Goal: Task Accomplishment & Management: Use online tool/utility

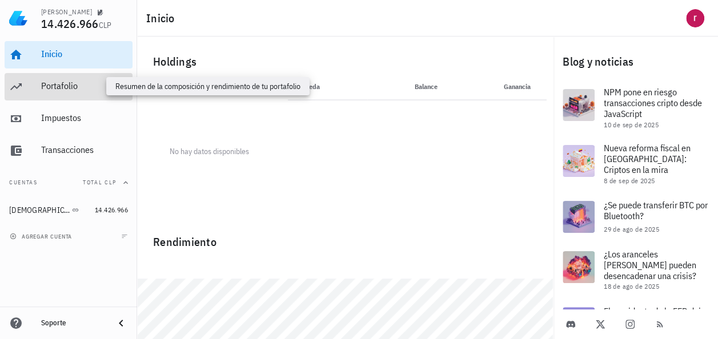
click at [75, 90] on div "Portafolio" at bounding box center [84, 86] width 87 height 11
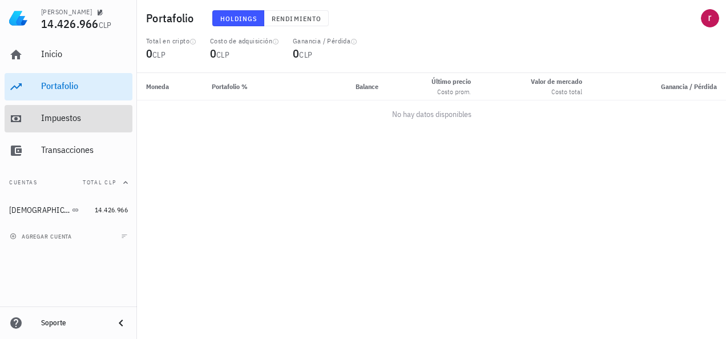
click at [82, 121] on div "Impuestos" at bounding box center [84, 117] width 87 height 11
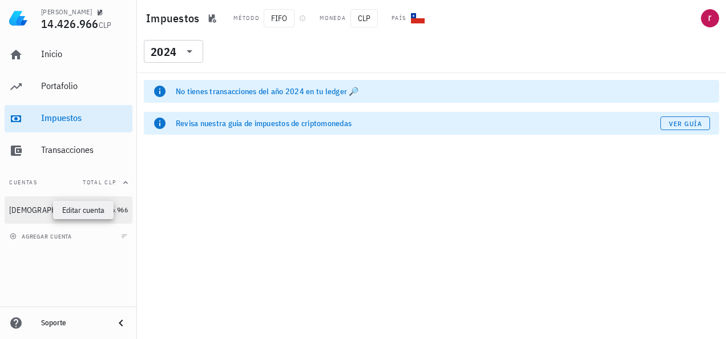
click at [83, 207] on icon "button" at bounding box center [86, 210] width 7 height 7
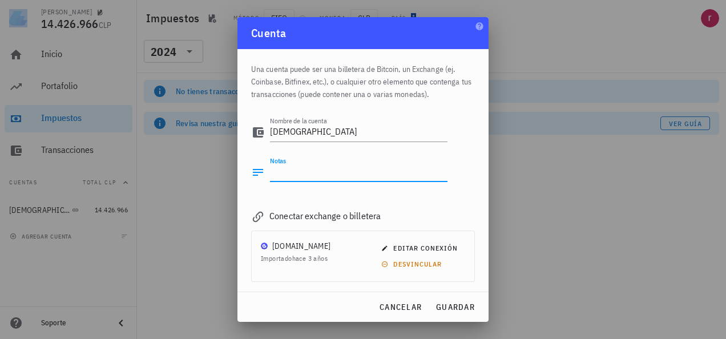
click at [305, 171] on textarea "Notas" at bounding box center [359, 172] width 178 height 18
click at [319, 256] on span "hace 3 años" at bounding box center [309, 258] width 35 height 9
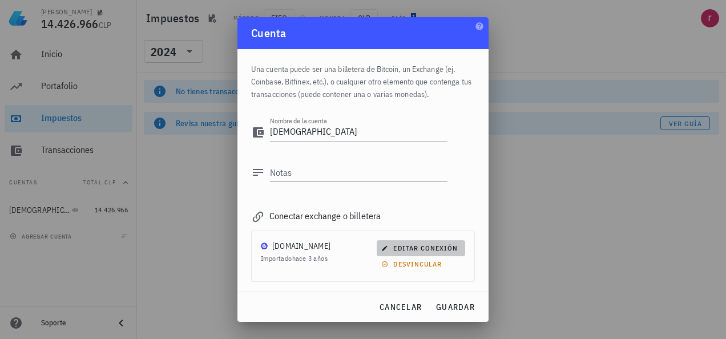
click at [404, 250] on span "editar conexión" at bounding box center [421, 248] width 74 height 9
click at [404, 250] on div "[PERSON_NAME] 14.426.966 CLP Inicio [GEOGRAPHIC_DATA] Impuestos [GEOGRAPHIC_DAT…" at bounding box center [363, 169] width 726 height 339
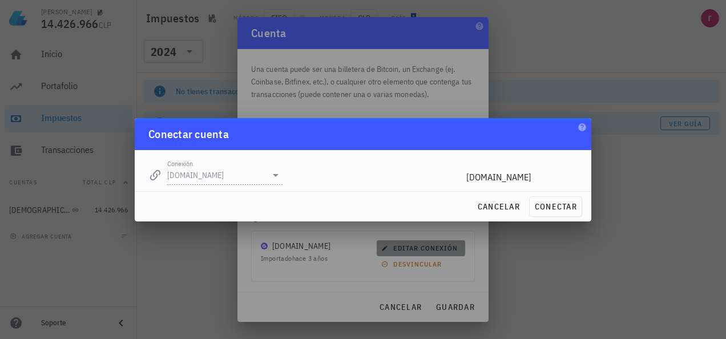
click at [404, 250] on div at bounding box center [363, 169] width 726 height 339
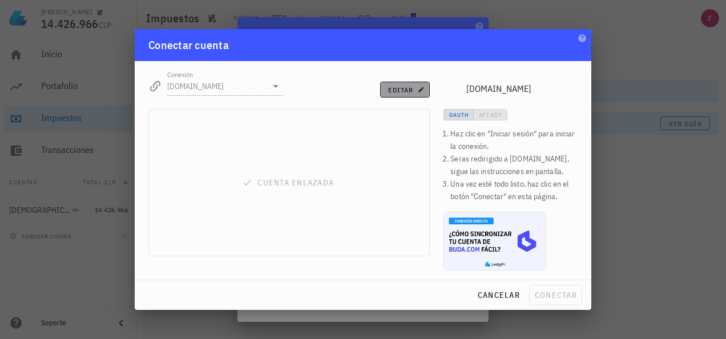
click at [402, 91] on span "editar" at bounding box center [405, 90] width 35 height 9
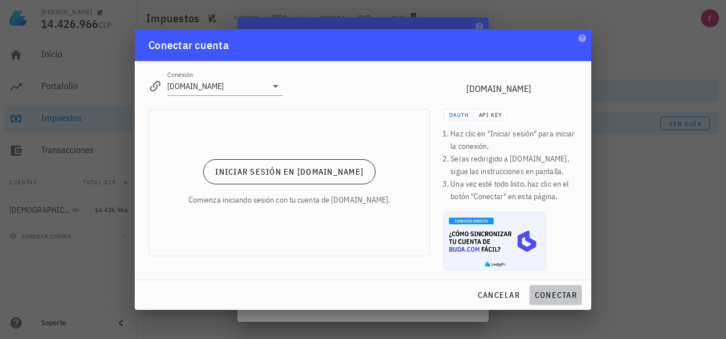
click at [557, 295] on span "conectar" at bounding box center [555, 295] width 43 height 10
click at [557, 295] on div "[PERSON_NAME] 14.426.966 CLP Inicio [GEOGRAPHIC_DATA] Impuestos [GEOGRAPHIC_DAT…" at bounding box center [363, 169] width 726 height 339
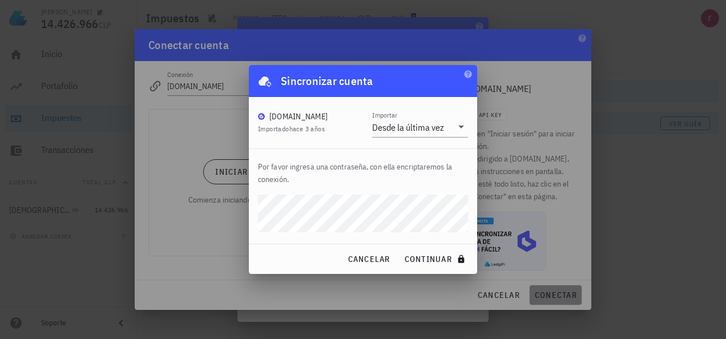
click at [557, 295] on div at bounding box center [363, 169] width 726 height 339
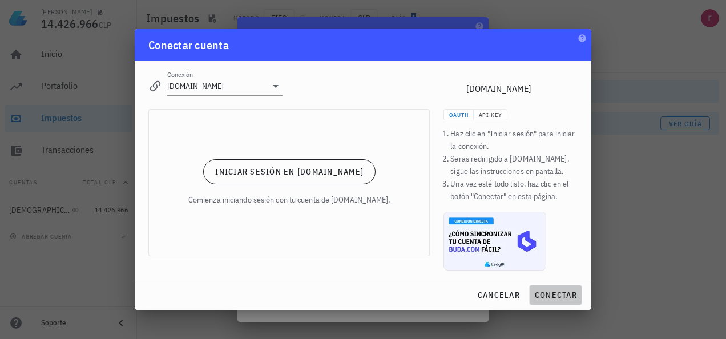
click at [557, 295] on span "conectar" at bounding box center [555, 295] width 43 height 10
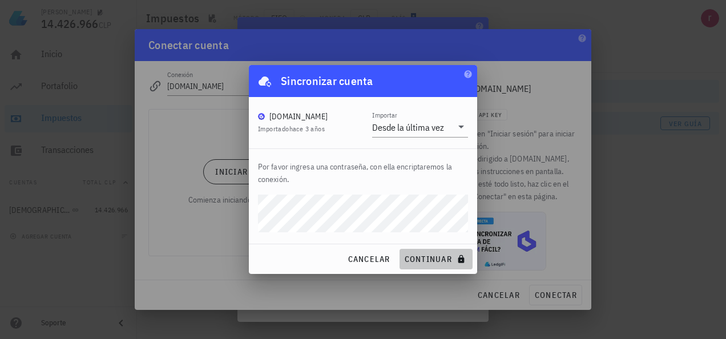
click at [421, 260] on span "continuar" at bounding box center [436, 259] width 64 height 10
click at [421, 260] on span "desvincular" at bounding box center [413, 264] width 58 height 9
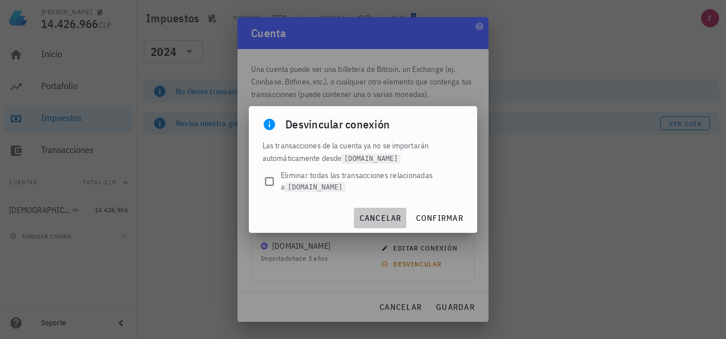
click at [383, 219] on span "cancelar" at bounding box center [380, 218] width 43 height 10
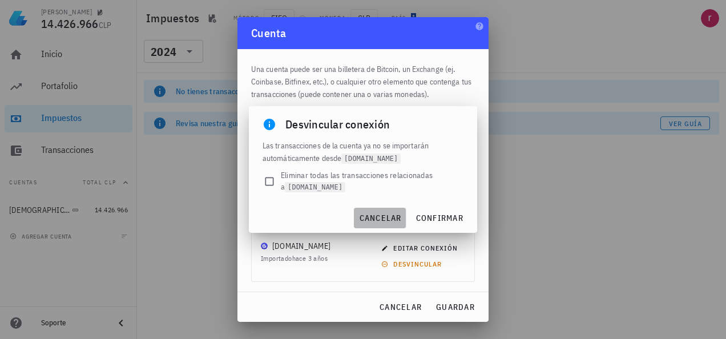
click at [383, 219] on div "Conectar exchange o billetera" at bounding box center [363, 216] width 224 height 16
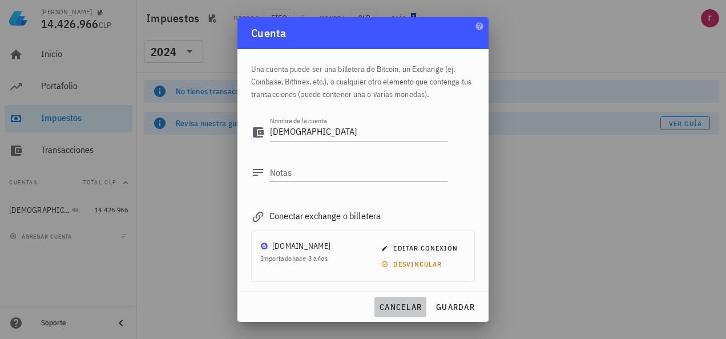
click at [400, 312] on span "cancelar" at bounding box center [400, 307] width 43 height 10
click at [400, 312] on div "No tienes transacciones del año 2024 en tu ledger 🔎 Revisa nuestra guía de impu…" at bounding box center [431, 206] width 589 height 266
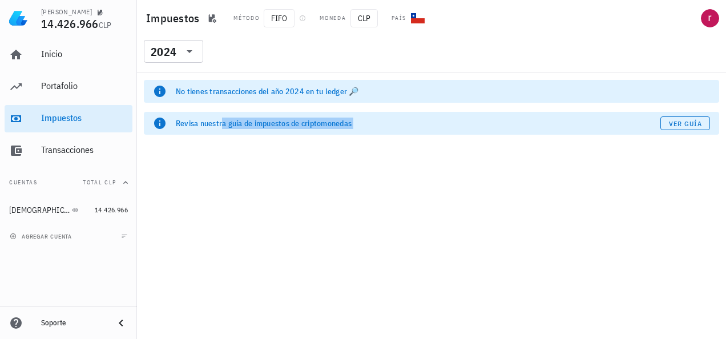
drag, startPoint x: 400, startPoint y: 312, endPoint x: 297, endPoint y: 176, distance: 170.8
click at [297, 176] on div "No tienes transacciones del año 2024 en tu ledger 🔎 Revisa nuestra guía de impu…" at bounding box center [431, 206] width 589 height 266
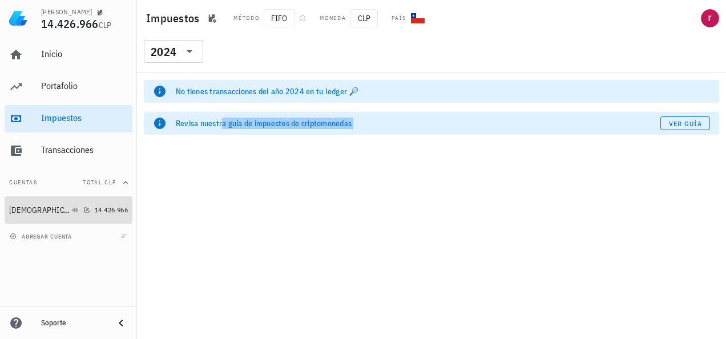
click at [33, 214] on div "[DEMOGRAPHIC_DATA]" at bounding box center [49, 210] width 81 height 11
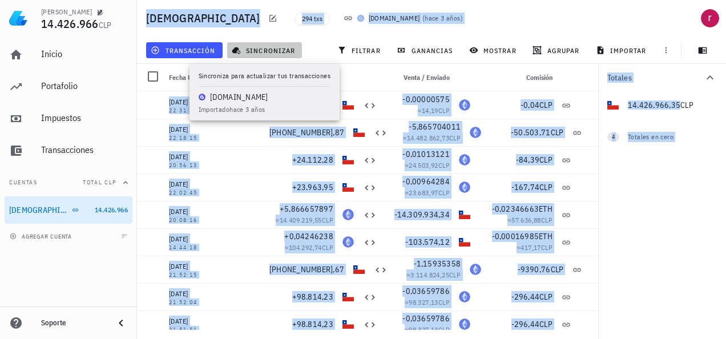
click at [266, 53] on span "sincronizar" at bounding box center [264, 50] width 61 height 9
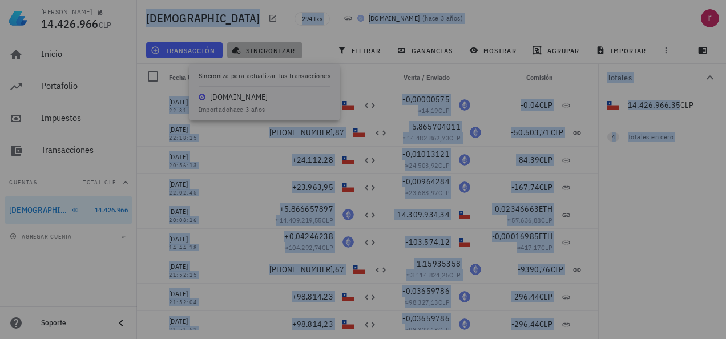
click at [266, 53] on div at bounding box center [363, 169] width 726 height 339
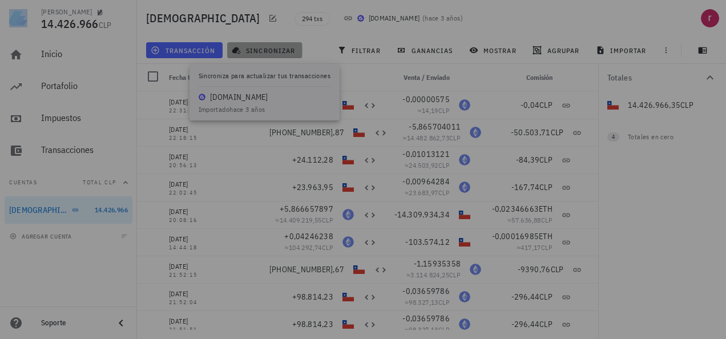
click at [266, 53] on span "sincronizar" at bounding box center [264, 50] width 61 height 9
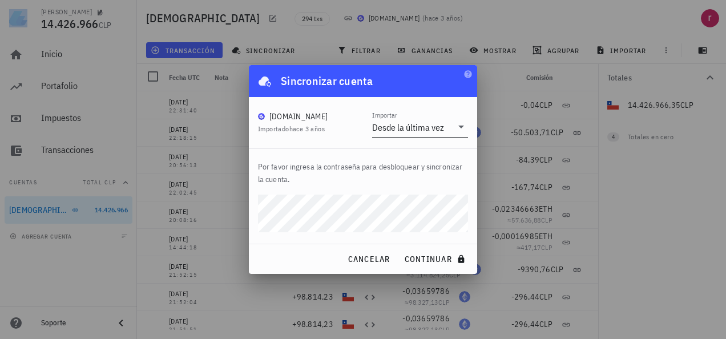
click at [460, 127] on icon at bounding box center [462, 127] width 6 height 3
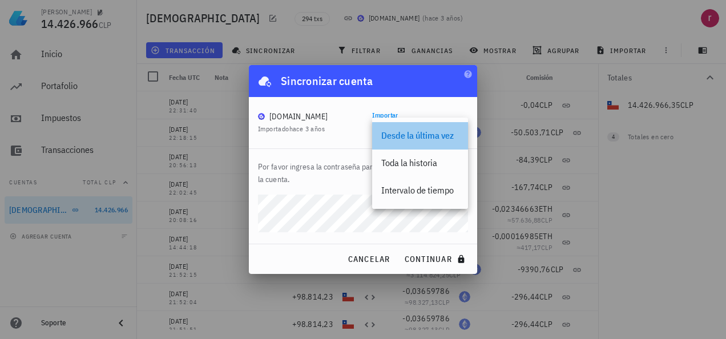
click at [460, 127] on div "Desde la última vez" at bounding box center [420, 135] width 96 height 27
click at [460, 127] on icon at bounding box center [462, 127] width 14 height 14
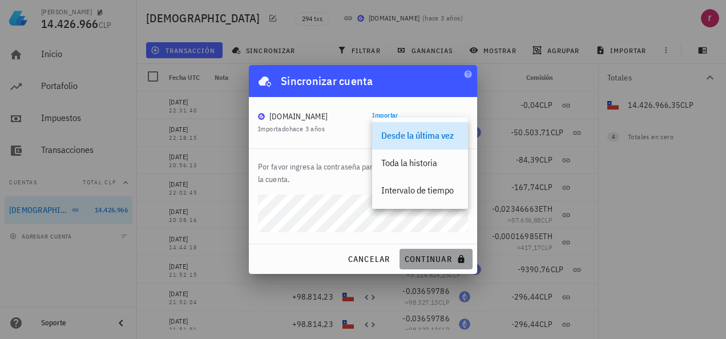
click at [437, 261] on span "continuar" at bounding box center [436, 259] width 64 height 10
click at [437, 261] on div "cancelar continuar" at bounding box center [363, 259] width 228 height 30
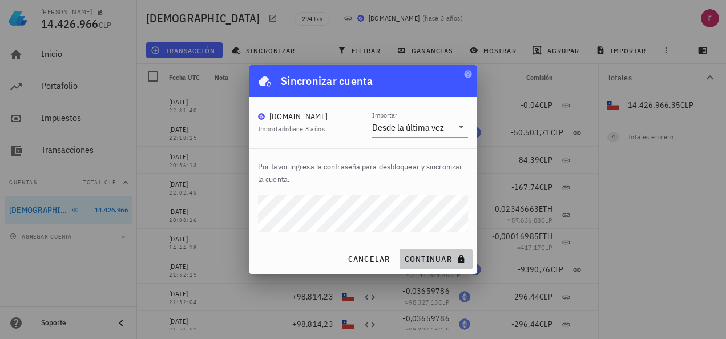
click at [413, 254] on span "continuar" at bounding box center [436, 259] width 64 height 10
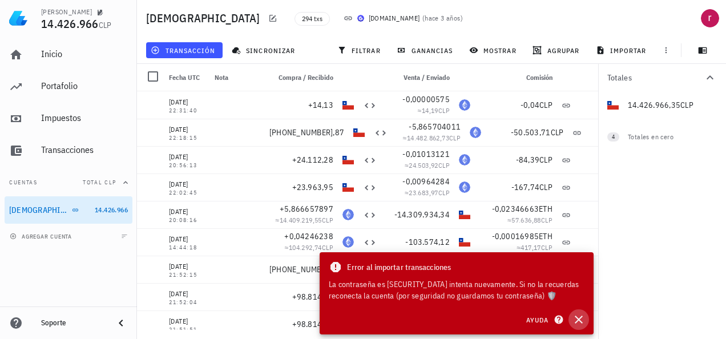
click at [577, 317] on icon "button" at bounding box center [579, 320] width 8 height 8
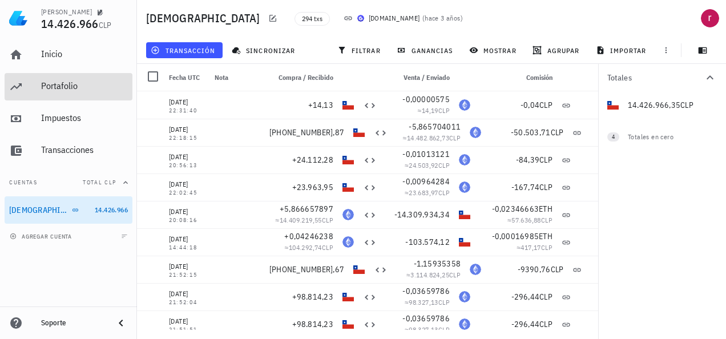
click at [70, 84] on div "Portafolio" at bounding box center [84, 86] width 87 height 11
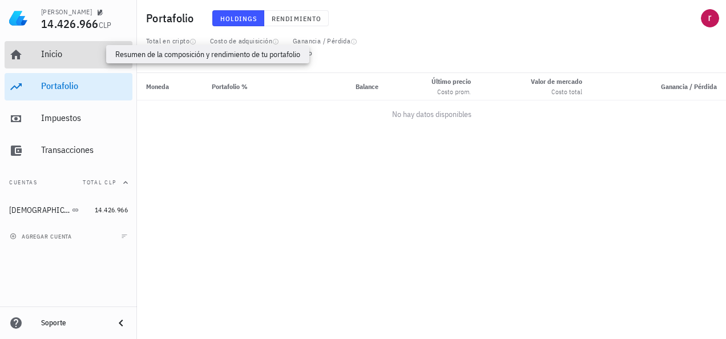
click at [69, 53] on div "Inicio" at bounding box center [84, 54] width 87 height 11
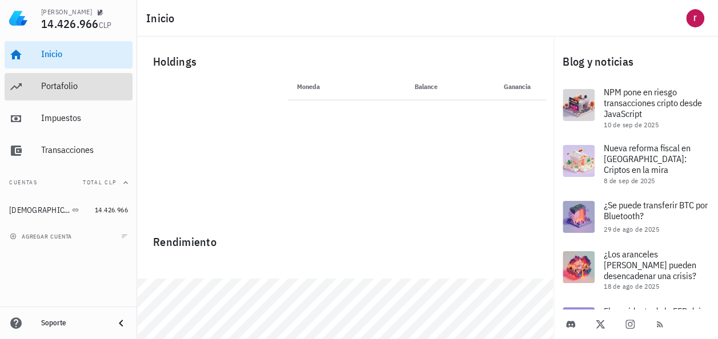
click at [66, 87] on div "Portafolio" at bounding box center [84, 86] width 87 height 11
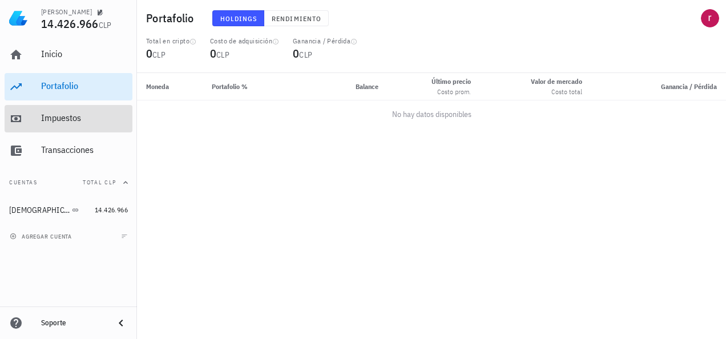
click at [63, 119] on div "Impuestos" at bounding box center [84, 117] width 87 height 11
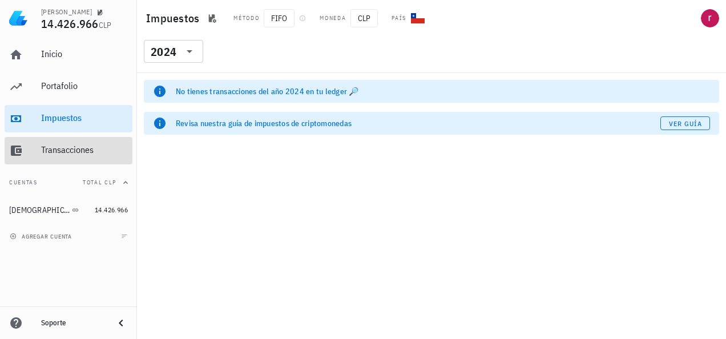
click at [71, 149] on div "Transacciones" at bounding box center [84, 149] width 87 height 11
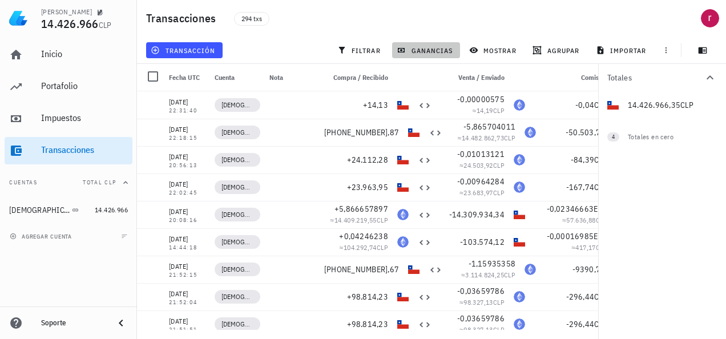
click at [428, 51] on span "ganancias" at bounding box center [426, 50] width 54 height 9
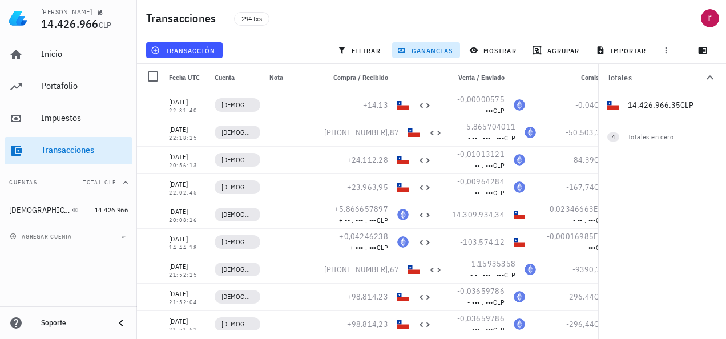
click at [428, 50] on span "ganancias" at bounding box center [426, 50] width 54 height 9
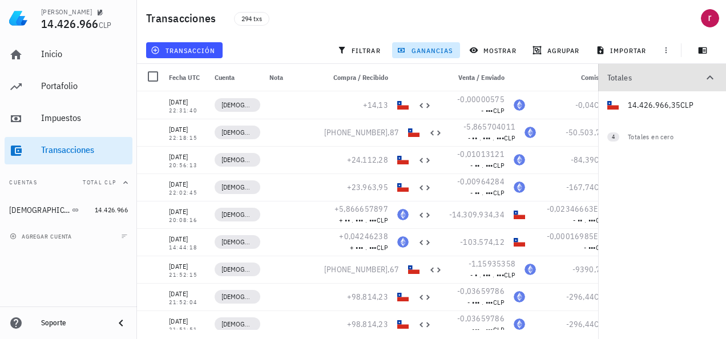
click at [708, 80] on icon "button" at bounding box center [710, 78] width 14 height 14
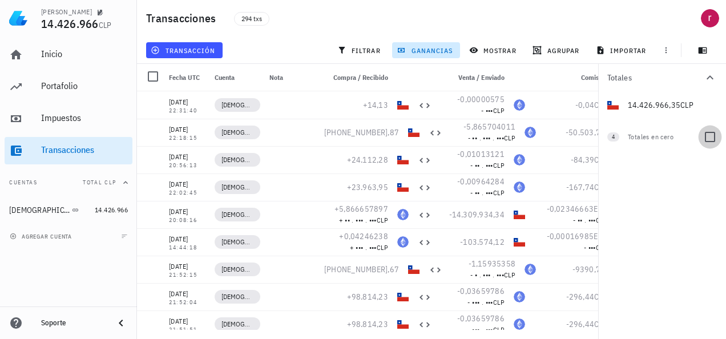
click at [710, 136] on div at bounding box center [710, 136] width 19 height 19
checkbox input "true"
click at [710, 136] on div "14.426.966,35 CLP 0 BCH 0 CLP 0 BTC 0 CLP 0 ETH 0 CLP 0 LTC 0 CLP" at bounding box center [662, 159] width 128 height 137
click at [711, 136] on div "14.426.966,35 CLP 0 BCH 0 CLP 0 BTC 0 CLP 0 ETH 0 CLP 0 LTC 0 CLP" at bounding box center [662, 159] width 128 height 137
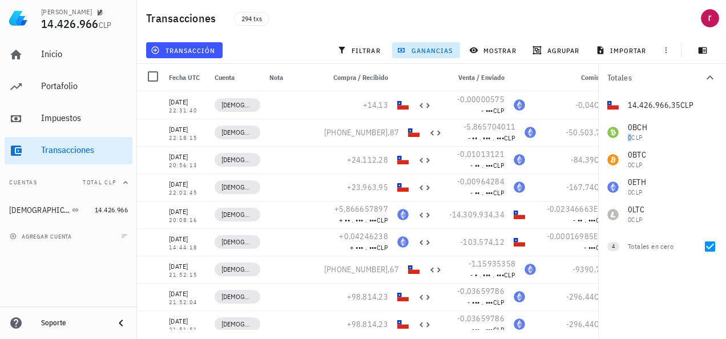
click at [687, 282] on div "Totales 14.426.966,35 CLP 0 BCH 0 CLP 0 BTC 0 CLP 0 ETH 0 CLP 0 LTC 0 CLP 4 Tot…" at bounding box center [662, 201] width 128 height 275
drag, startPoint x: 687, startPoint y: 282, endPoint x: 590, endPoint y: 265, distance: 98.5
click at [590, 265] on span "-9390,76" at bounding box center [589, 269] width 33 height 10
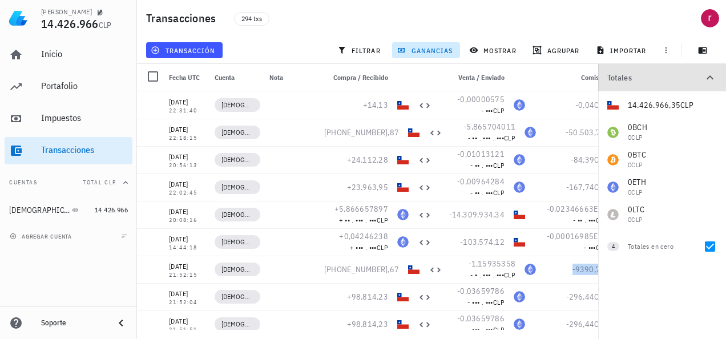
click at [710, 74] on icon "button" at bounding box center [710, 78] width 14 height 14
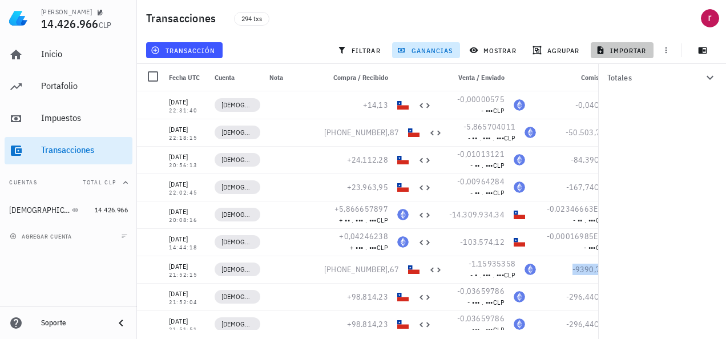
click at [614, 50] on span "importar" at bounding box center [622, 50] width 49 height 9
click at [614, 50] on div "[PERSON_NAME] 14.426.966 CLP Inicio [GEOGRAPHIC_DATA] Impuestos [GEOGRAPHIC_DAT…" at bounding box center [363, 169] width 726 height 339
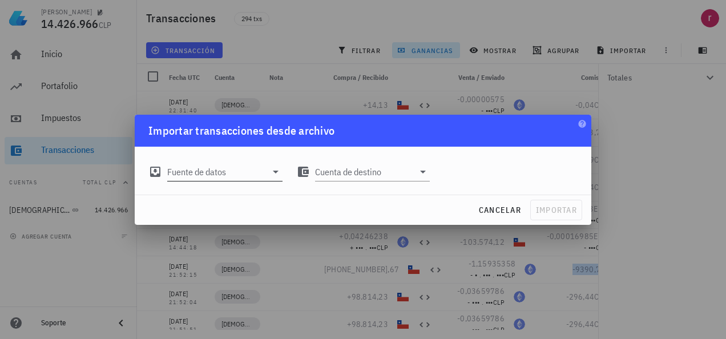
click at [271, 171] on icon at bounding box center [276, 172] width 14 height 14
click at [271, 171] on div "[PERSON_NAME] 14.426.966 CLP Inicio [GEOGRAPHIC_DATA] Impuestos [GEOGRAPHIC_DAT…" at bounding box center [363, 169] width 726 height 339
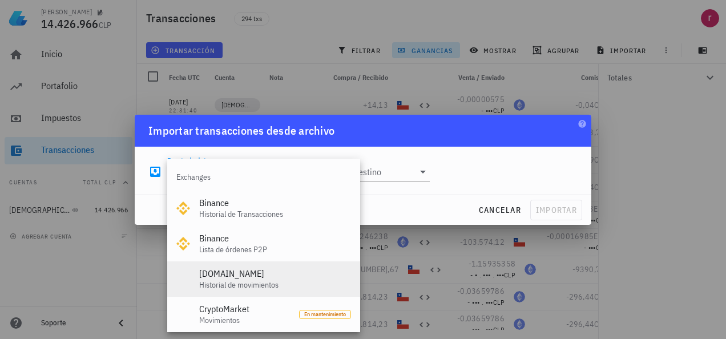
click at [244, 277] on div "[DOMAIN_NAME]" at bounding box center [275, 273] width 152 height 11
type input "[DOMAIN_NAME] (Historial de movimientos)"
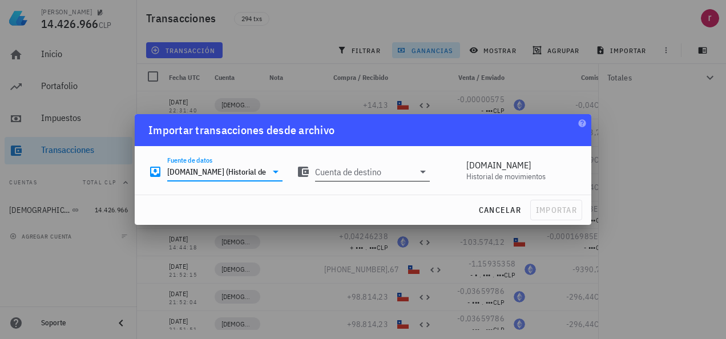
click at [364, 174] on input "Cuenta de destino" at bounding box center [364, 172] width 99 height 18
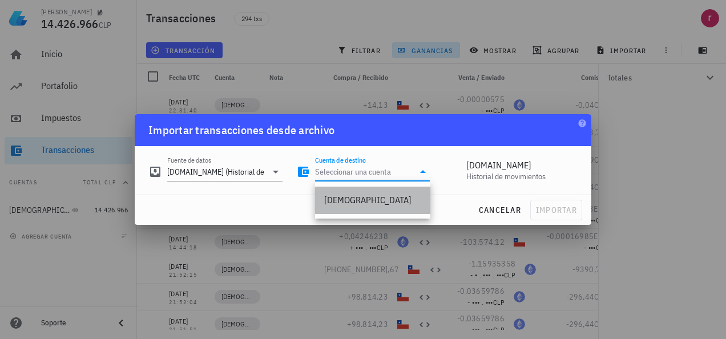
click at [354, 201] on div "[DEMOGRAPHIC_DATA]" at bounding box center [372, 200] width 97 height 11
type input "[DEMOGRAPHIC_DATA]"
click at [354, 201] on div "Importar transacciones desde archivo Fuente de datos [DOMAIN_NAME] (Historial d…" at bounding box center [363, 169] width 457 height 111
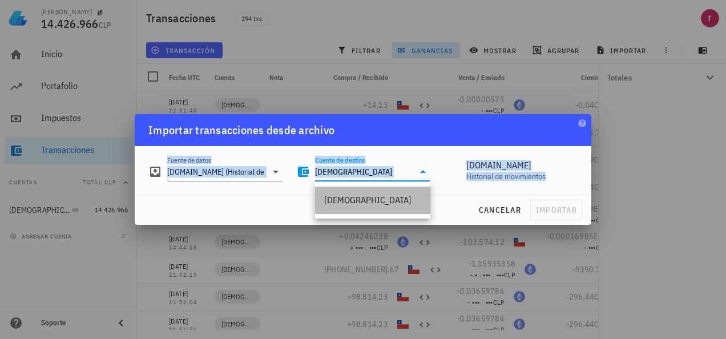
click at [354, 195] on div "Fuente de datos [DOMAIN_NAME] (Historial de movimientos) Cuenta de destino [PER…" at bounding box center [363, 170] width 457 height 49
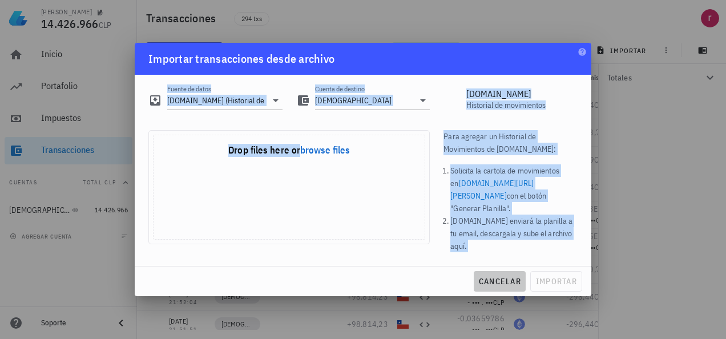
click at [509, 276] on span "cancelar" at bounding box center [499, 281] width 43 height 10
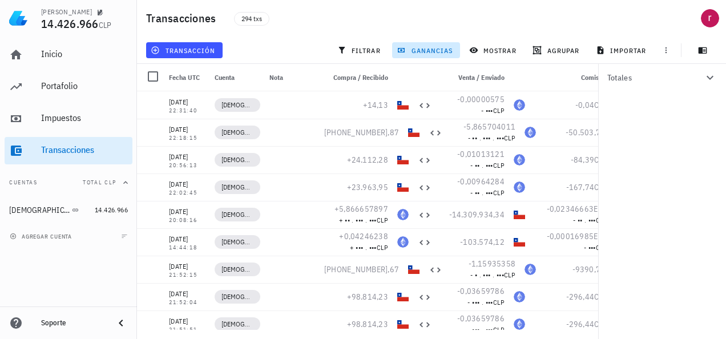
click at [45, 323] on div "Soporte" at bounding box center [73, 323] width 64 height 9
click at [115, 323] on icon at bounding box center [121, 323] width 14 height 14
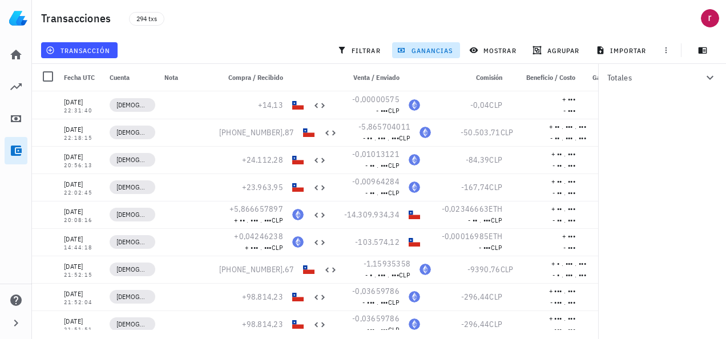
click at [32, 323] on div at bounding box center [16, 323] width 32 height 23
click at [10, 317] on icon "button" at bounding box center [16, 323] width 14 height 14
click at [10, 307] on icon at bounding box center [16, 300] width 14 height 14
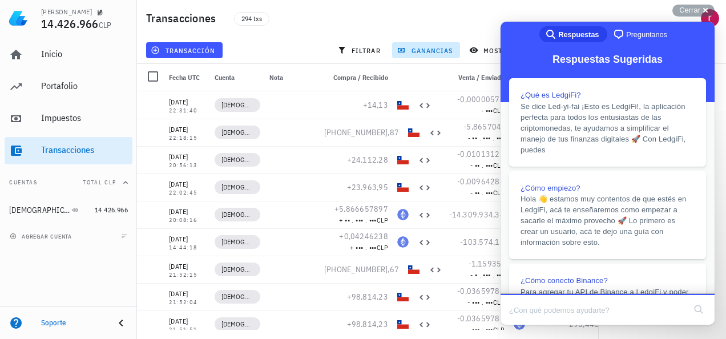
click at [480, 24] on div "294 txs" at bounding box center [358, 18] width 263 height 29
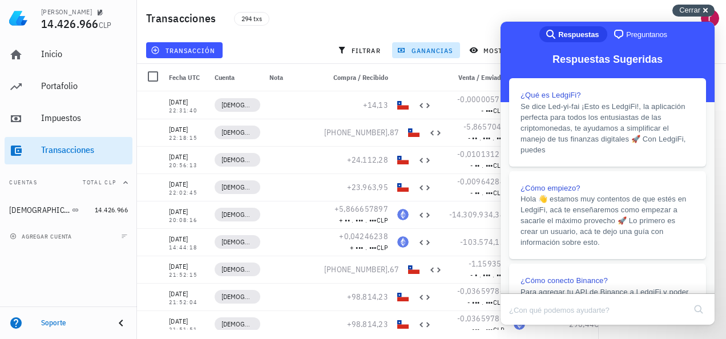
click at [706, 9] on div "Cerrar cross-small" at bounding box center [694, 11] width 42 height 12
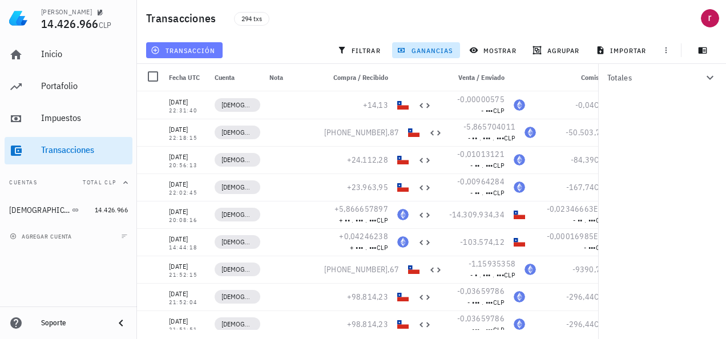
click at [191, 51] on span "transacción" at bounding box center [184, 50] width 62 height 9
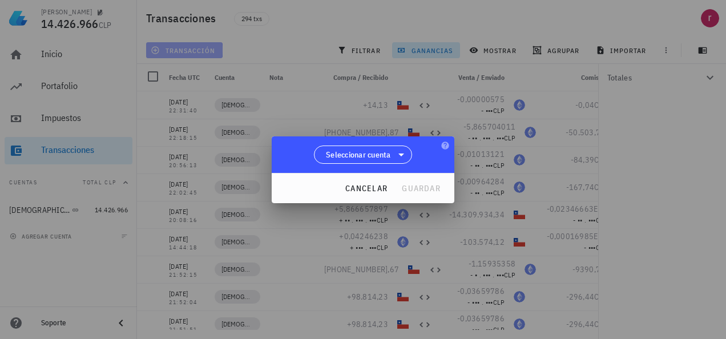
click at [191, 51] on div "[PERSON_NAME] 14.426.966 CLP Inicio [GEOGRAPHIC_DATA] Impuestos [GEOGRAPHIC_DAT…" at bounding box center [363, 169] width 726 height 339
click at [191, 51] on div at bounding box center [363, 169] width 726 height 339
click at [391, 153] on span "Seleccionar cuenta" at bounding box center [358, 154] width 65 height 11
click at [403, 150] on icon at bounding box center [402, 155] width 14 height 14
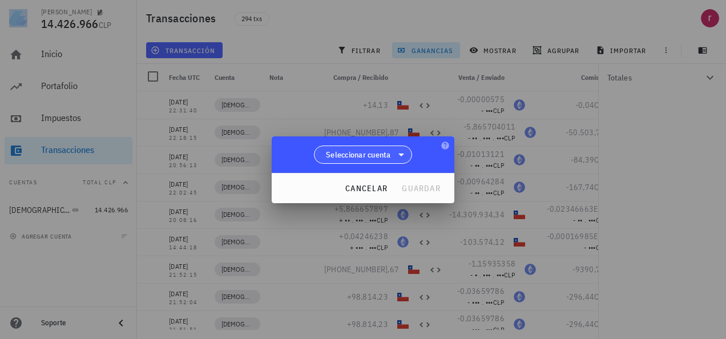
click at [404, 150] on icon at bounding box center [402, 155] width 14 height 14
click at [402, 153] on icon at bounding box center [402, 155] width 14 height 14
click at [402, 154] on icon at bounding box center [402, 155] width 6 height 3
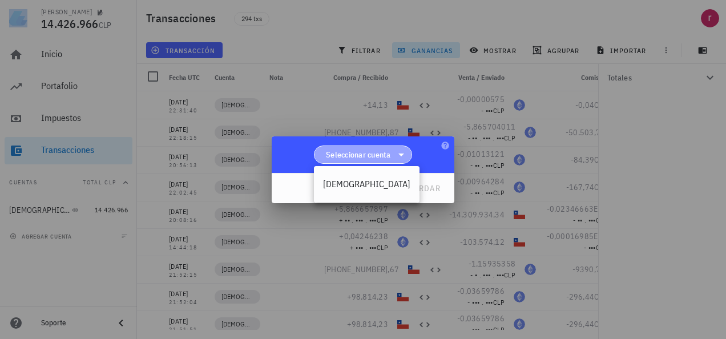
click at [402, 154] on icon at bounding box center [402, 155] width 6 height 3
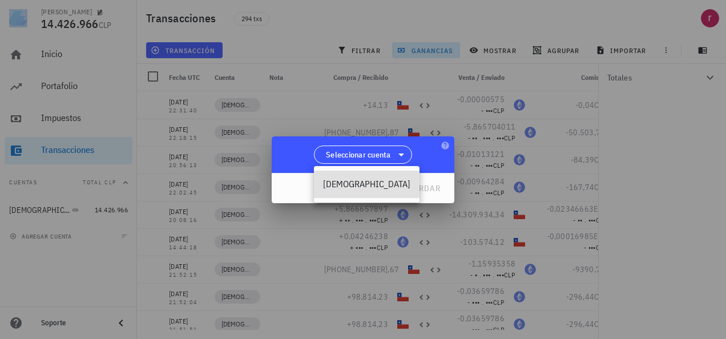
click at [359, 185] on div "[DEMOGRAPHIC_DATA]" at bounding box center [366, 184] width 87 height 11
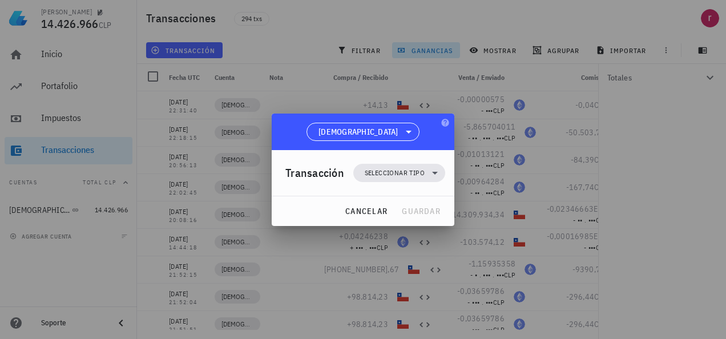
drag, startPoint x: 359, startPoint y: 185, endPoint x: 424, endPoint y: 143, distance: 77.3
click at [424, 143] on div "[DEMOGRAPHIC_DATA]" at bounding box center [363, 132] width 183 height 37
drag, startPoint x: 424, startPoint y: 143, endPoint x: 434, endPoint y: 172, distance: 30.3
click at [434, 172] on icon at bounding box center [435, 173] width 14 height 14
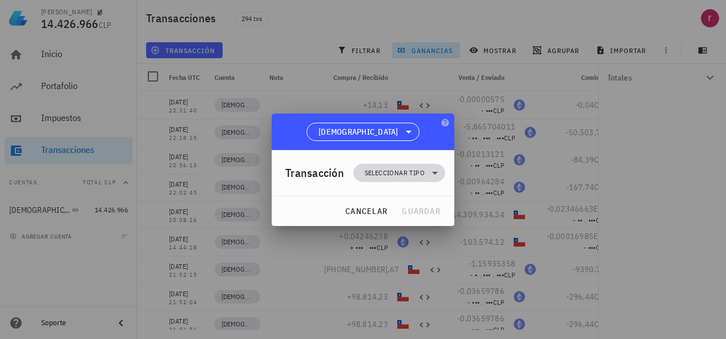
click at [434, 172] on icon at bounding box center [435, 173] width 6 height 3
click at [434, 172] on icon at bounding box center [435, 173] width 14 height 14
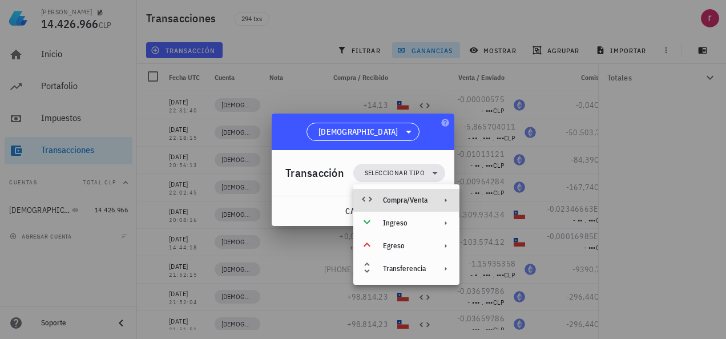
click at [427, 202] on div "Compra/Venta" at bounding box center [405, 200] width 45 height 9
drag, startPoint x: 427, startPoint y: 202, endPoint x: 400, endPoint y: 201, distance: 26.3
click at [400, 201] on div "Compra/Venta" at bounding box center [405, 200] width 45 height 9
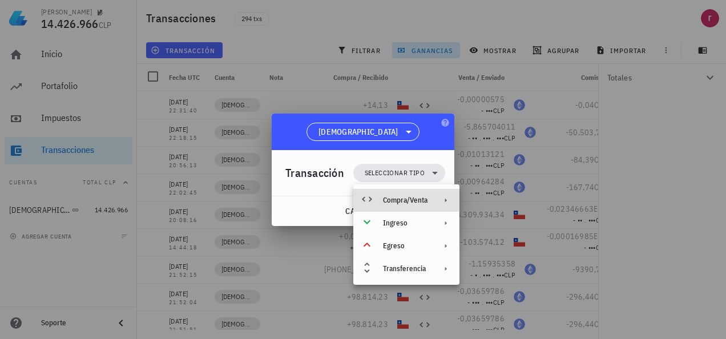
drag, startPoint x: 400, startPoint y: 201, endPoint x: 448, endPoint y: 199, distance: 47.4
click at [448, 199] on icon at bounding box center [445, 200] width 9 height 9
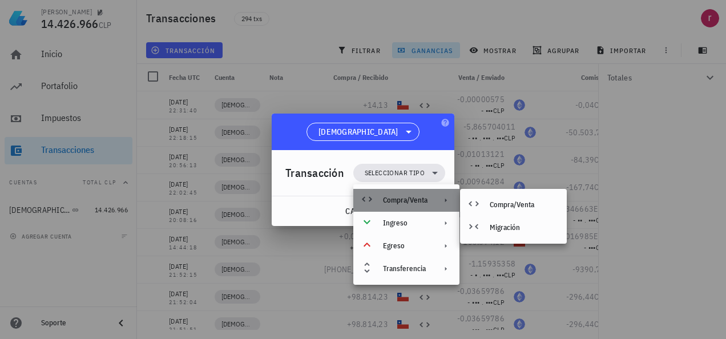
click at [448, 199] on icon at bounding box center [445, 200] width 9 height 9
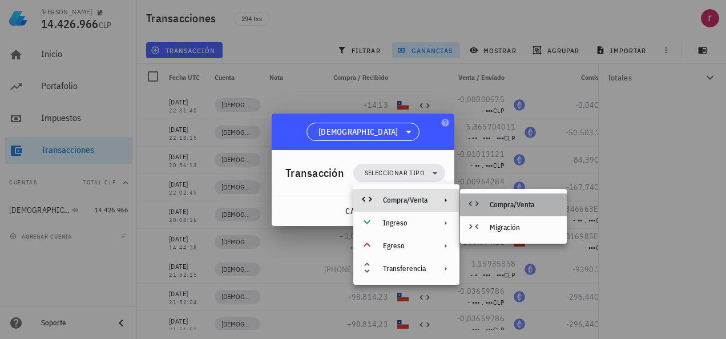
click at [497, 203] on div "Compra/Venta" at bounding box center [524, 204] width 68 height 9
click at [497, 203] on div at bounding box center [363, 169] width 726 height 339
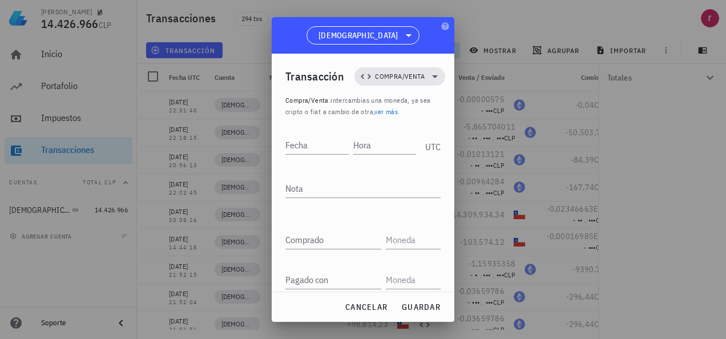
click at [495, 17] on div at bounding box center [363, 169] width 726 height 339
click at [373, 304] on span "cancelar" at bounding box center [366, 307] width 43 height 10
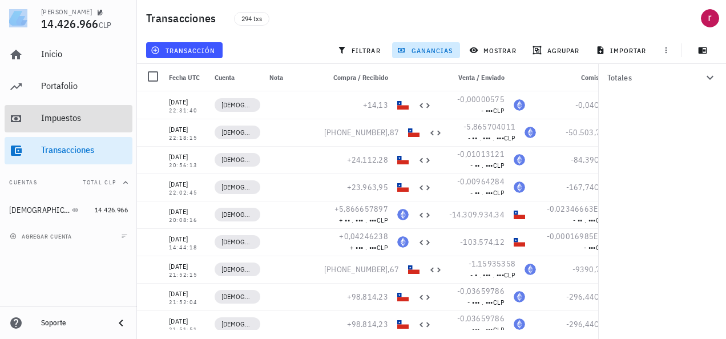
click at [85, 116] on div "Impuestos" at bounding box center [84, 117] width 87 height 11
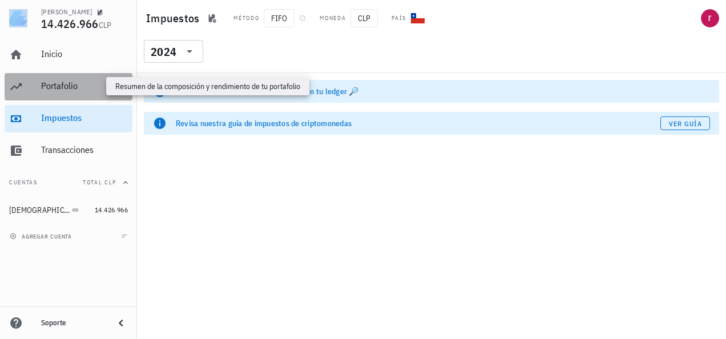
click at [70, 82] on div "Portafolio" at bounding box center [84, 86] width 87 height 11
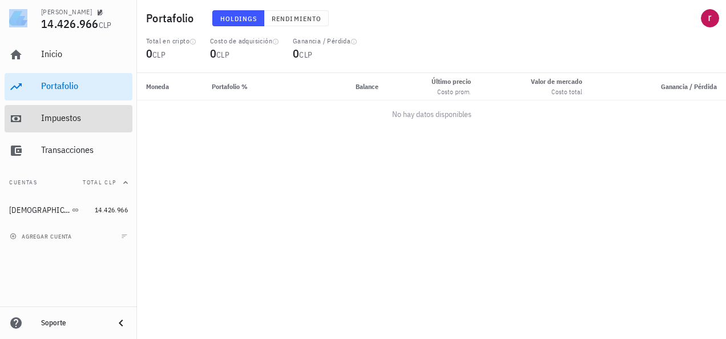
click at [78, 118] on div "Impuestos" at bounding box center [84, 117] width 87 height 11
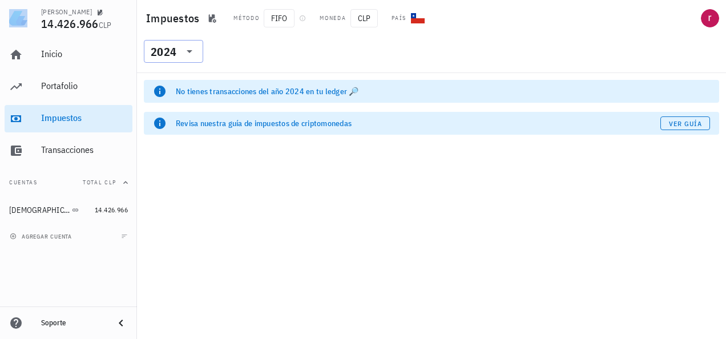
click at [182, 51] on div at bounding box center [188, 52] width 16 height 14
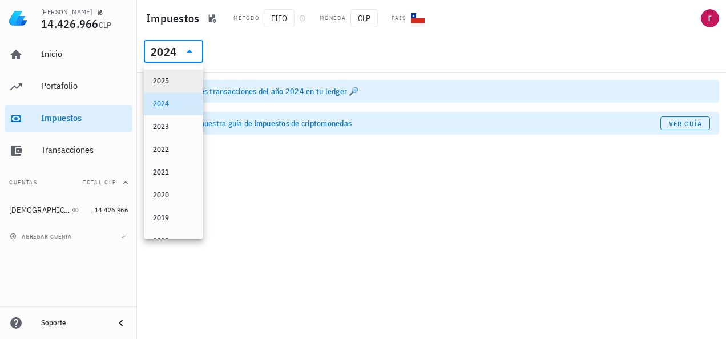
click at [167, 78] on div "2025" at bounding box center [173, 81] width 41 height 9
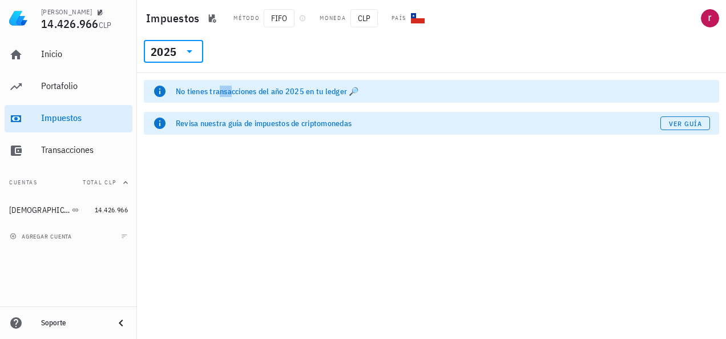
click at [167, 78] on div "No tienes transacciones del año 2025 en tu ledger 🔎 Revisa nuestra guía de impu…" at bounding box center [431, 112] width 589 height 78
drag, startPoint x: 167, startPoint y: 78, endPoint x: 162, endPoint y: 57, distance: 21.1
click at [162, 57] on div "2025" at bounding box center [164, 51] width 26 height 11
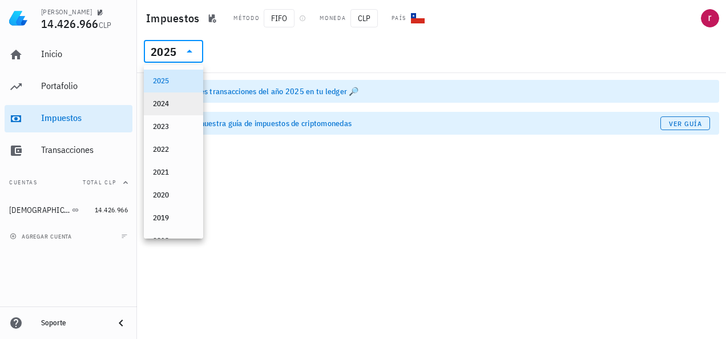
click at [162, 102] on div "2024" at bounding box center [173, 103] width 41 height 9
click at [162, 102] on div "No tienes transacciones del año 2025 en tu ledger 🔎" at bounding box center [432, 91] width 576 height 23
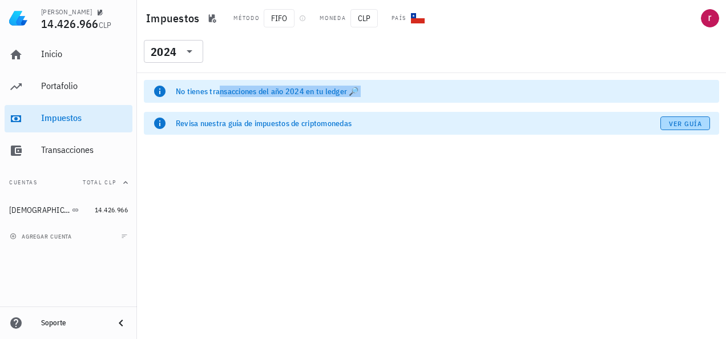
click at [686, 122] on span "Ver guía" at bounding box center [686, 123] width 34 height 9
